Goal: Information Seeking & Learning: Find specific fact

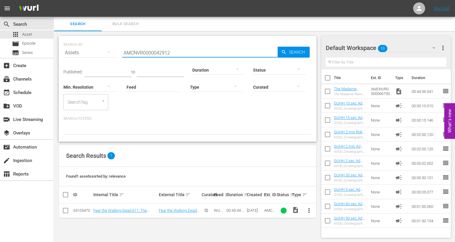
click at [179, 51] on input "AMCNVR0000042912" at bounding box center [200, 52] width 156 height 14
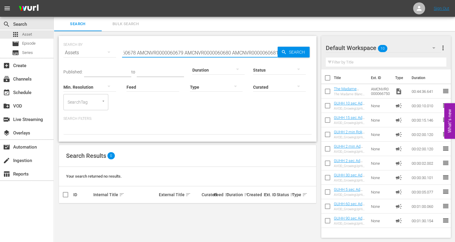
click at [264, 53] on input "AMCNVR0000060678 AMCNVR0000060679 AMCNVR0000060680 AMCNVR0000060681" at bounding box center [200, 52] width 156 height 14
click at [137, 50] on input "AMCNVR0000060678 AMCNVR0000060679 AMCNVR0000060680 AMCNVR0000060681" at bounding box center [200, 52] width 156 height 14
click at [186, 55] on input "AMCNVR0000060678,AMCNVR0000060679 AMCNVR0000060680 AMCNVR0000060681" at bounding box center [200, 52] width 156 height 14
click at [232, 55] on input "AMCNVR0000060678,AMCNVR0000060679,AMCNVR0000060680 AMCNVR0000060681" at bounding box center [200, 52] width 156 height 14
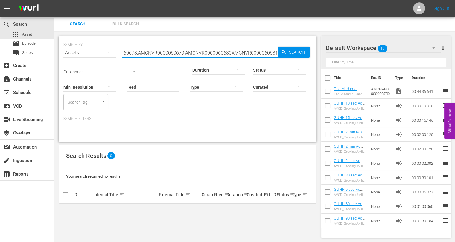
scroll to position [0, 33]
click at [150, 54] on input "AMCNVR0000060678,AMCNVR0000060679,AMCNVR0000060680,AMCNVR0000060681" at bounding box center [200, 52] width 156 height 14
click at [137, 55] on input "AMCNVR0000060678,AMCNVR0000060679,AMCNVR0000060680,AMCNVR0000060681" at bounding box center [200, 52] width 156 height 14
drag, startPoint x: 137, startPoint y: 54, endPoint x: 298, endPoint y: 61, distance: 161.4
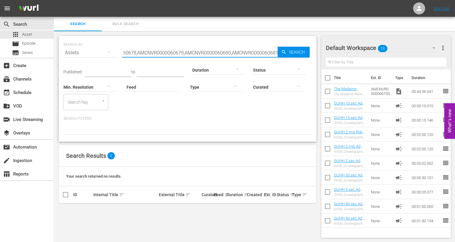
click at [298, 61] on div "SEARCH BY Search By Assets Search ID, Title, Description, Keywords, or Category…" at bounding box center [188, 89] width 258 height 106
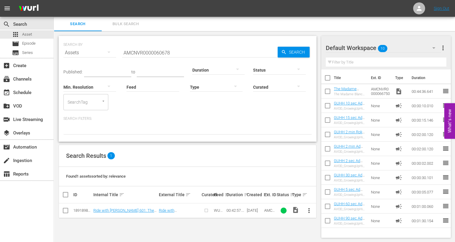
drag, startPoint x: 428, startPoint y: 24, endPoint x: 315, endPoint y: 46, distance: 115.3
click at [428, 24] on div "Search Bulk Search" at bounding box center [254, 24] width 401 height 14
click at [186, 54] on input "AMCNVR0000060678" at bounding box center [200, 52] width 156 height 14
paste input "9"
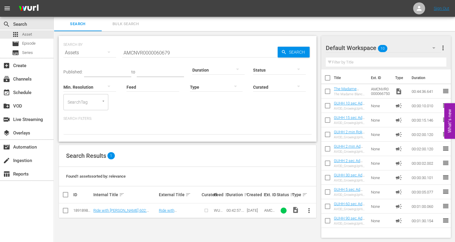
click at [390, 28] on div "Search Bulk Search" at bounding box center [254, 24] width 401 height 14
click at [199, 51] on input "AMCNVR0000060679" at bounding box center [200, 52] width 156 height 14
paste input "80"
drag, startPoint x: 425, startPoint y: 30, endPoint x: 329, endPoint y: 50, distance: 98.1
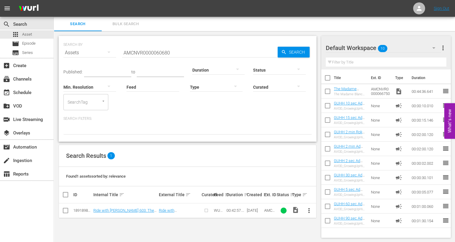
click at [425, 30] on div "Search Bulk Search" at bounding box center [254, 24] width 401 height 14
click at [219, 52] on input "AMCNVR0000060680" at bounding box center [200, 52] width 156 height 14
paste input "1"
click at [416, 38] on div "Default Workspace 10 Default more_vert" at bounding box center [386, 45] width 121 height 19
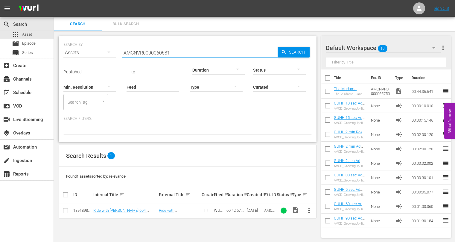
click at [214, 48] on input "AMCNVR0000060681" at bounding box center [200, 52] width 156 height 14
click at [215, 48] on input "AMCNVR0000060681" at bounding box center [200, 52] width 156 height 14
paste input "D0000064612"
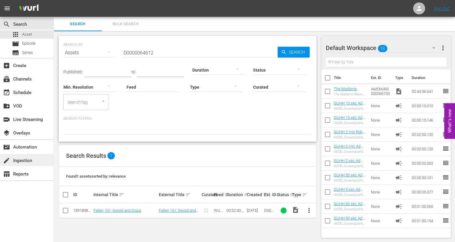
drag, startPoint x: 26, startPoint y: 206, endPoint x: 49, endPoint y: 159, distance: 52.4
click at [26, 206] on div "search Search apps Asset movie Episode subtitles Series add_box Create subscrip…" at bounding box center [27, 138] width 54 height 242
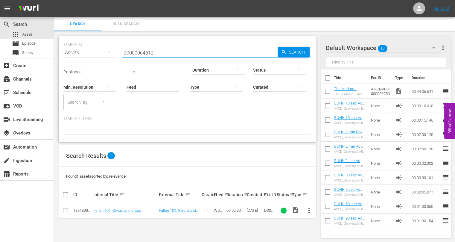
click at [155, 57] on input "D0000064612" at bounding box center [200, 52] width 156 height 14
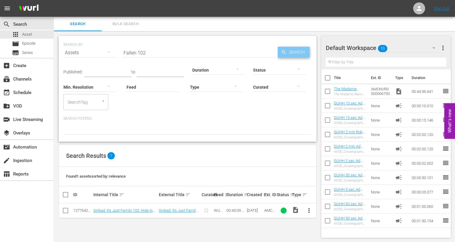
click at [299, 51] on span "Search" at bounding box center [298, 52] width 23 height 11
drag, startPoint x: 24, startPoint y: 203, endPoint x: 28, endPoint y: 199, distance: 6.4
click at [24, 203] on div "search Search apps Asset movie Episode subtitles Series add_box Create subscrip…" at bounding box center [27, 138] width 54 height 242
click at [219, 48] on input "Fallen 102" at bounding box center [200, 52] width 156 height 14
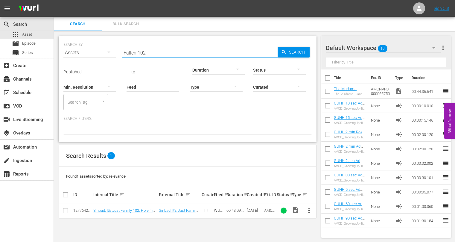
click at [219, 48] on input "Fallen 102" at bounding box center [200, 52] width 156 height 14
paste input "D0000065658"
click at [219, 48] on input "Fallen D0000065658" at bounding box center [200, 52] width 156 height 14
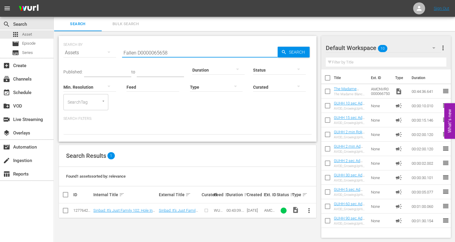
paste input "text"
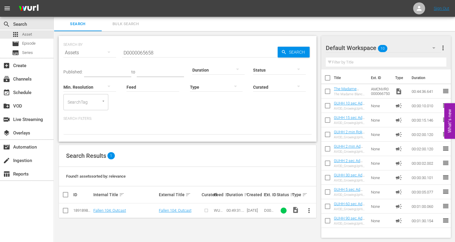
click at [72, 223] on div "SEARCH BY Search By Assets Search ID, Title, Description, Keywords, or Category…" at bounding box center [187, 136] width 267 height 211
click at [171, 56] on input "D0000065658" at bounding box center [200, 52] width 156 height 14
paste input "60"
drag, startPoint x: 66, startPoint y: 229, endPoint x: 93, endPoint y: 186, distance: 50.4
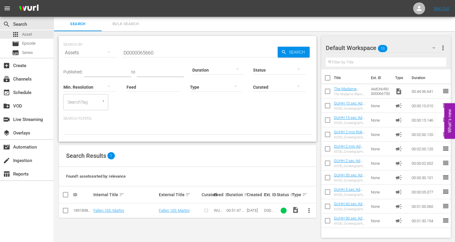
click at [66, 229] on div "SEARCH BY Search By Assets Search ID, Title, Description, Keywords, or Category…" at bounding box center [187, 136] width 267 height 211
click at [194, 50] on input "D0000065660" at bounding box center [200, 52] width 156 height 14
paste input "6093"
click at [36, 202] on div "search Search apps Asset movie Episode subtitles Series add_box Create subscrip…" at bounding box center [27, 138] width 54 height 242
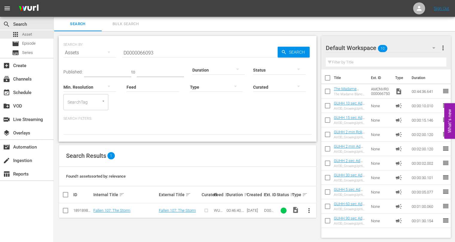
click at [154, 57] on hr at bounding box center [200, 57] width 156 height 0
click at [155, 53] on input "D0000066093" at bounding box center [200, 52] width 156 height 14
paste input "30"
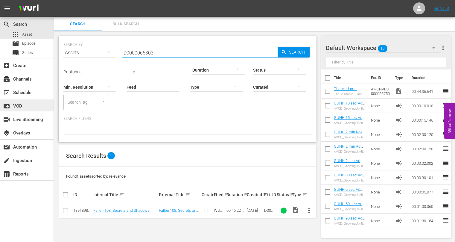
type input "D0000066303"
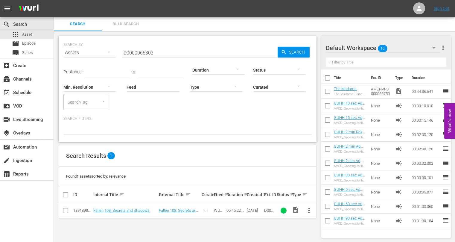
click at [111, 228] on div "SEARCH BY Search By Assets Search ID, Title, Description, Keywords, or Category…" at bounding box center [187, 136] width 267 height 211
